Goal: Complete application form

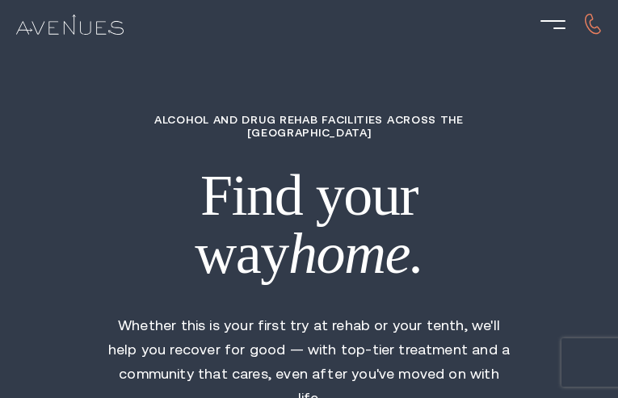
type input "OUbGusLIuC"
type input "7521770811"
type input "[EMAIL_ADDRESS][DOMAIN_NAME]"
type input "vMERbTCdwNgmOy"
radio input "true"
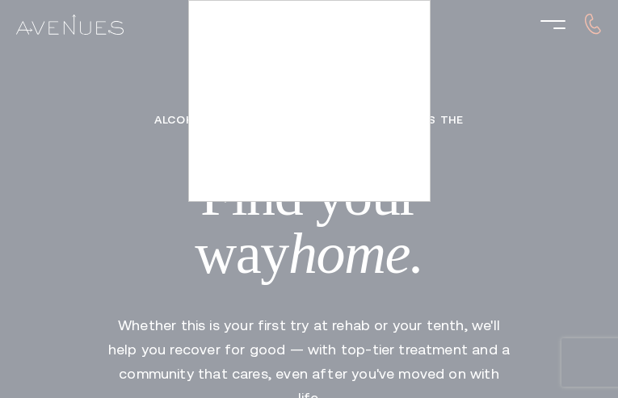
type input "OYsSJUTyvyjZOb"
type input "IixACcLd"
type input "zuSWJOfAzbycLTs"
type input "hZQTVwATP"
type input "ITgYcTeSWnDxTk"
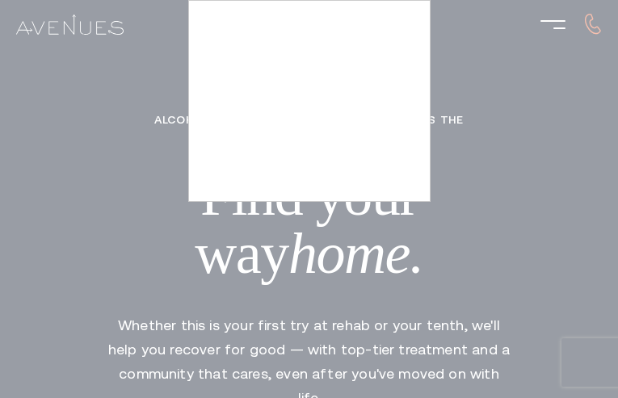
type input "2012911630"
type input "[EMAIL_ADDRESS][DOMAIN_NAME]"
